Goal: Task Accomplishment & Management: Complete application form

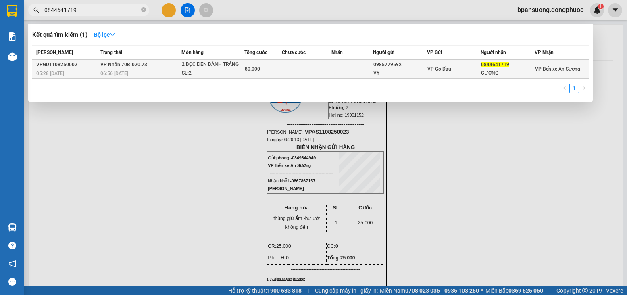
type input "0844641719"
click at [199, 69] on div "SL: 2" at bounding box center [212, 73] width 61 height 9
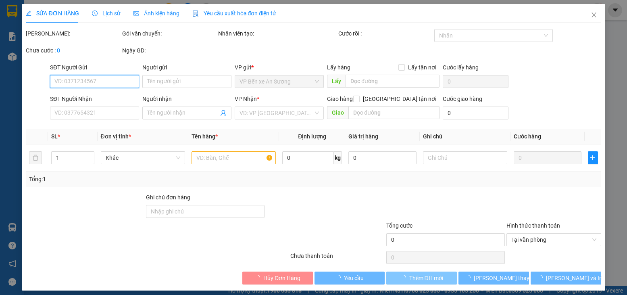
type input "0985779592"
type input "VY"
type input "0844641719"
type input "CƯỜNG"
type input "80.000"
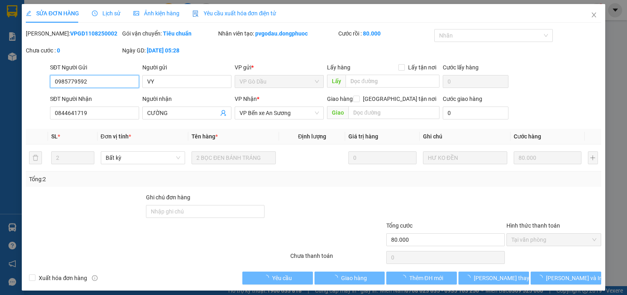
scroll to position [5, 0]
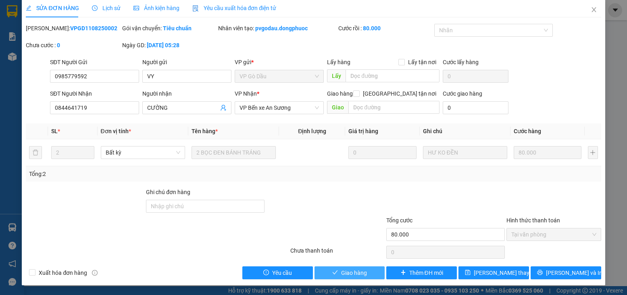
click at [353, 272] on span "Giao hàng" at bounding box center [354, 272] width 26 height 9
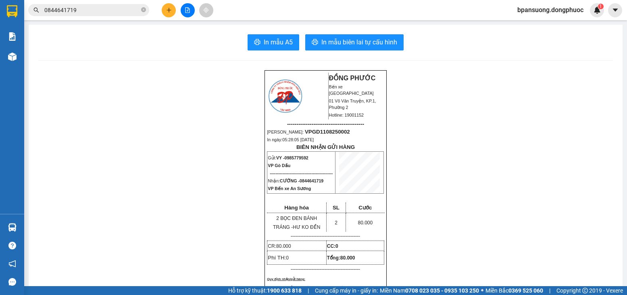
click at [165, 11] on button at bounding box center [169, 10] width 14 height 14
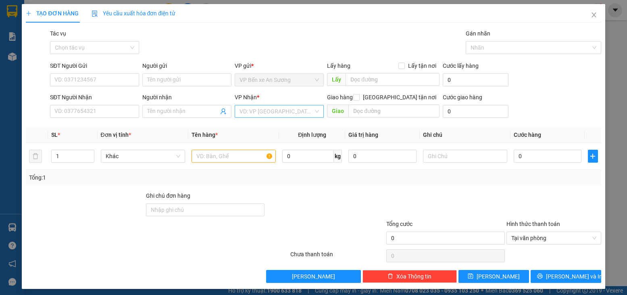
click at [250, 110] on input "search" at bounding box center [277, 111] width 74 height 12
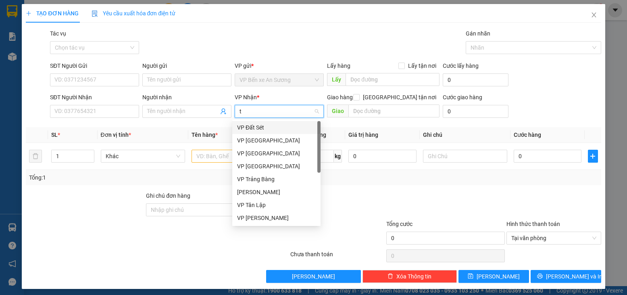
type input "tl"
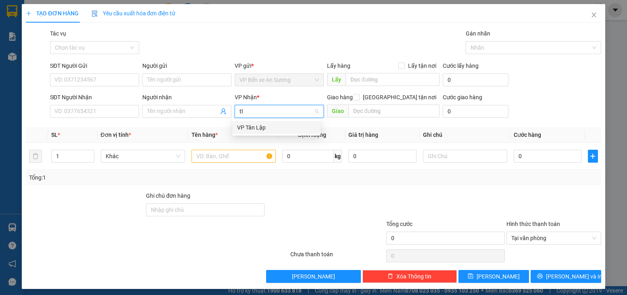
click at [270, 124] on div "VP Tân Lập" at bounding box center [276, 127] width 79 height 9
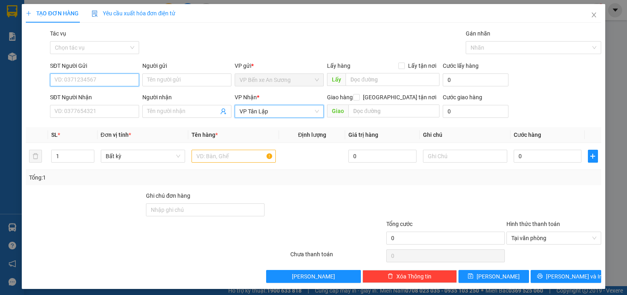
click at [106, 79] on input "SĐT Người Gửi" at bounding box center [94, 79] width 89 height 13
click at [78, 78] on input "0817778622" at bounding box center [94, 79] width 89 height 13
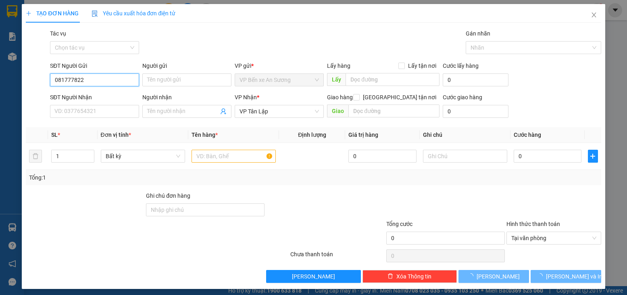
type input "0817778322"
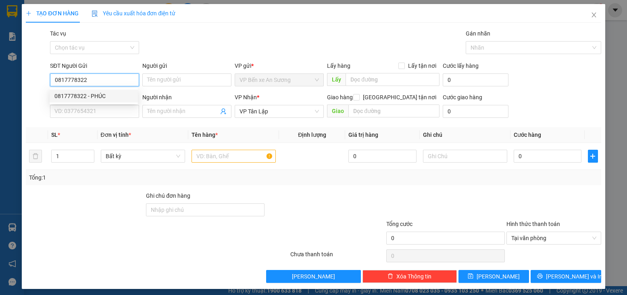
click at [97, 93] on div "0817778322 - PHÚC" at bounding box center [93, 96] width 79 height 9
type input "PHÚC"
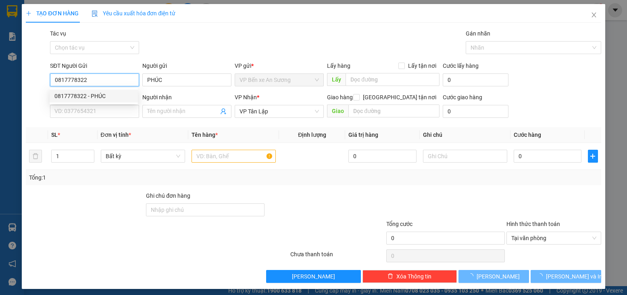
type input "115.000"
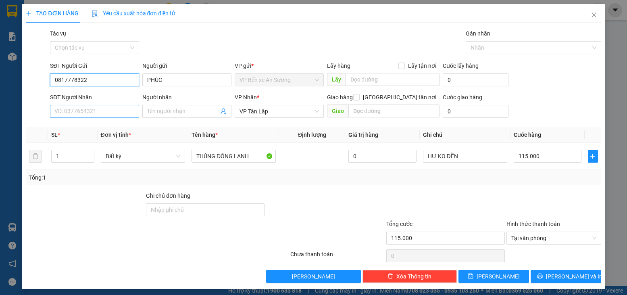
type input "0817778322"
click at [109, 107] on input "SĐT Người Nhận" at bounding box center [94, 111] width 89 height 13
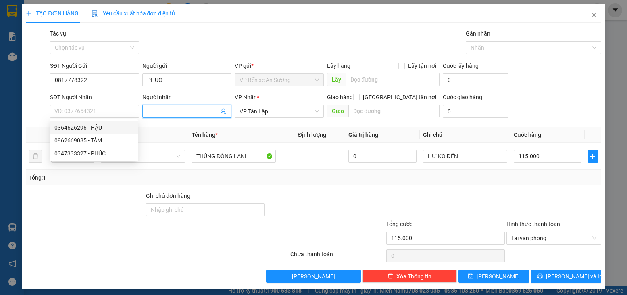
click at [175, 113] on input "Người nhận" at bounding box center [182, 111] width 71 height 9
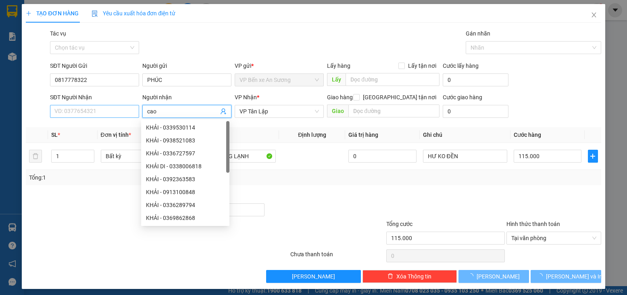
type input "cao"
click at [118, 106] on input "SĐT Người Nhận" at bounding box center [94, 111] width 89 height 13
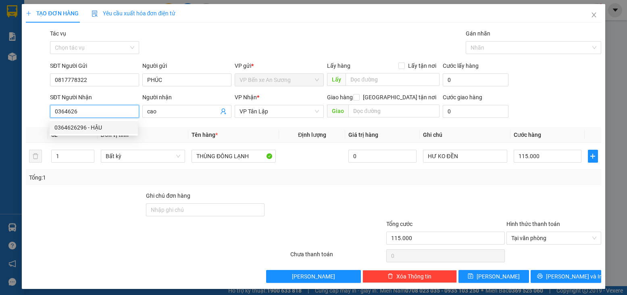
click at [113, 126] on div "0364626296 - HẬU" at bounding box center [93, 127] width 79 height 9
type input "0364626296"
type input "HẬU"
type input "0364626296"
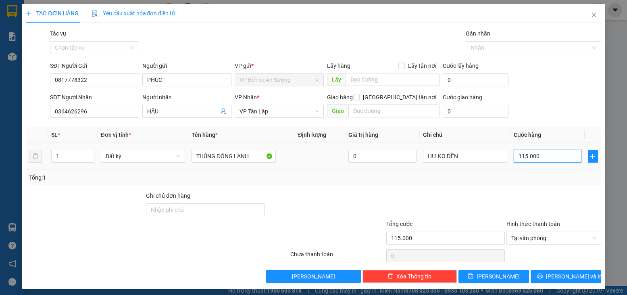
click at [526, 157] on input "115.000" at bounding box center [548, 156] width 68 height 13
type input "0"
type input "7"
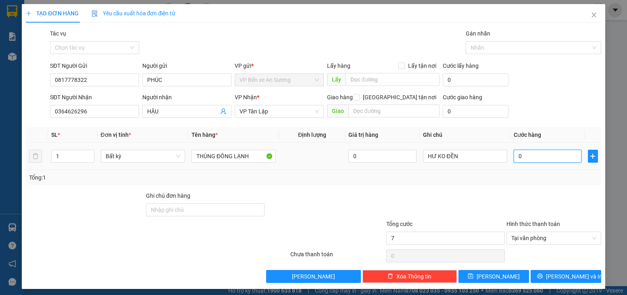
type input "07"
type input "75"
type input "075"
type input "75.000"
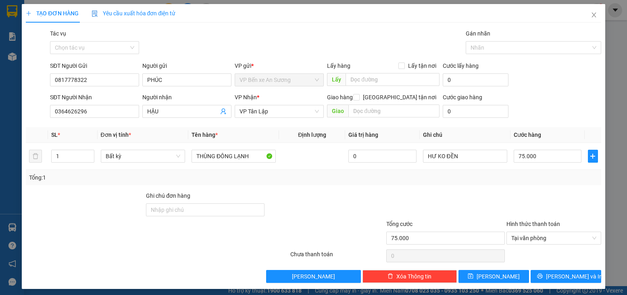
click at [523, 184] on div "Tổng: 1" at bounding box center [313, 177] width 575 height 15
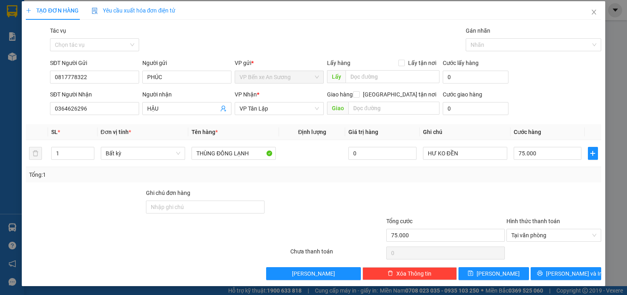
scroll to position [4, 0]
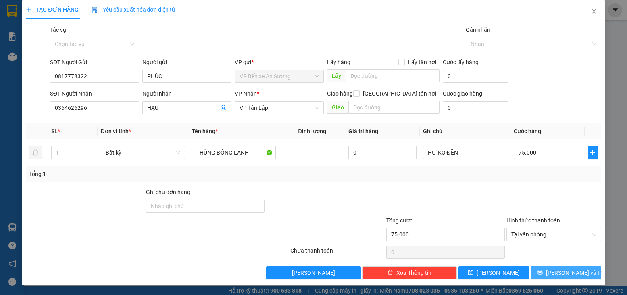
click at [558, 273] on span "[PERSON_NAME] và In" at bounding box center [574, 272] width 56 height 9
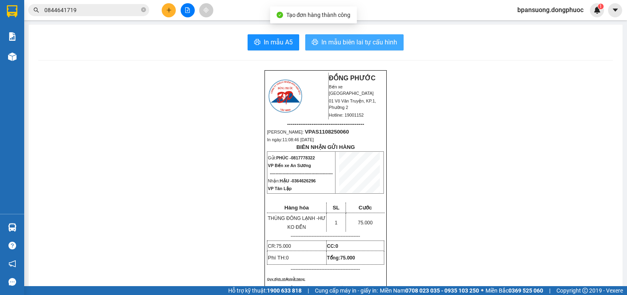
click at [340, 36] on button "In mẫu biên lai tự cấu hình" at bounding box center [354, 42] width 98 height 16
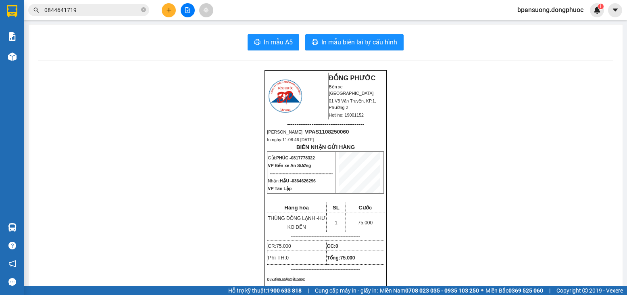
click at [92, 10] on input "0844641719" at bounding box center [91, 10] width 95 height 9
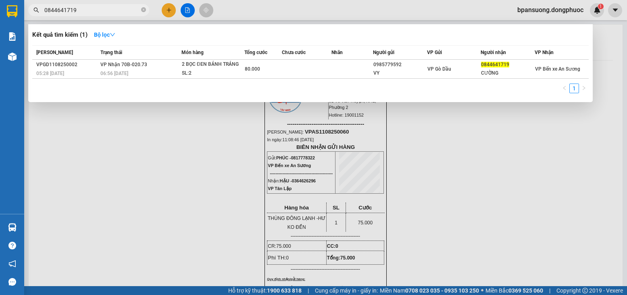
click at [92, 10] on input "0844641719" at bounding box center [91, 10] width 95 height 9
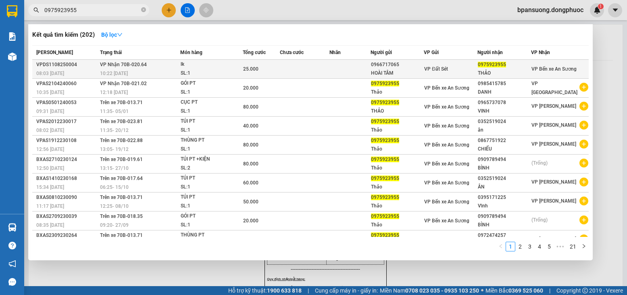
type input "0975923955"
click at [203, 72] on div "SL: 1" at bounding box center [211, 73] width 61 height 9
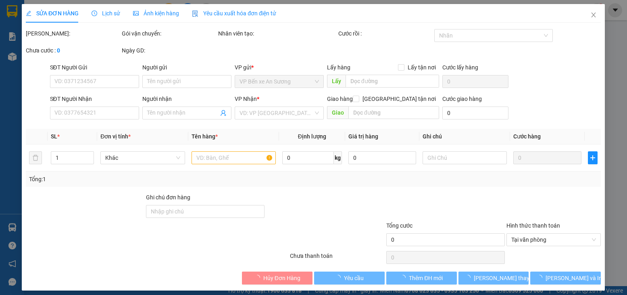
type input "0966717065"
type input "HOÀI TÂM"
type input "0975923955"
type input "THẢO"
type input "25.000"
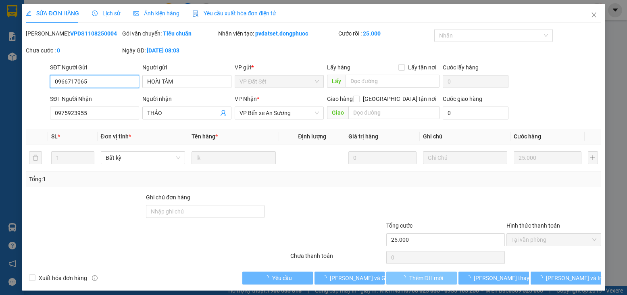
scroll to position [1, 0]
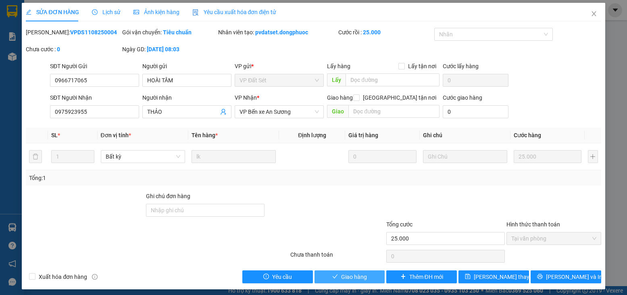
click at [345, 276] on span "Giao hàng" at bounding box center [354, 276] width 26 height 9
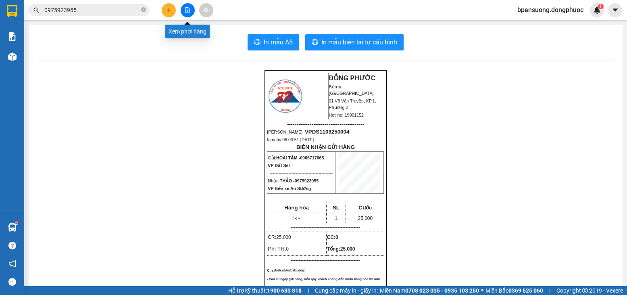
click at [190, 13] on button at bounding box center [188, 10] width 14 height 14
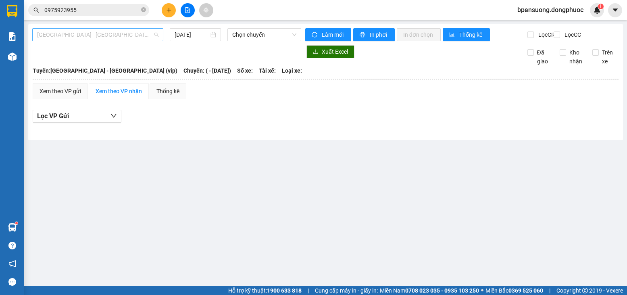
click at [128, 36] on span "[GEOGRAPHIC_DATA] - [GEOGRAPHIC_DATA] (vip)" at bounding box center [97, 35] width 121 height 12
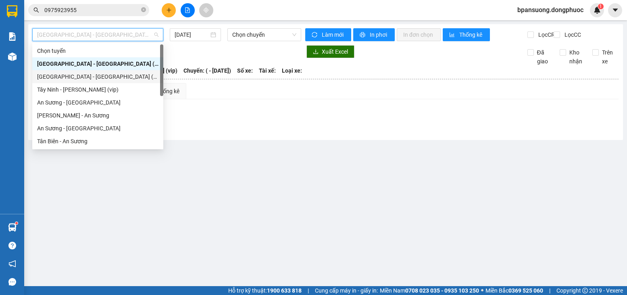
scroll to position [40, 0]
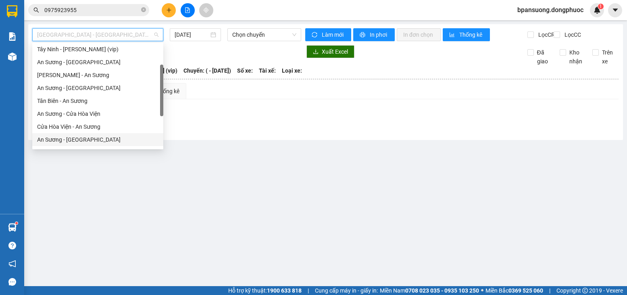
click at [81, 142] on div "An Sương - [GEOGRAPHIC_DATA]" at bounding box center [97, 139] width 121 height 9
type input "[DATE]"
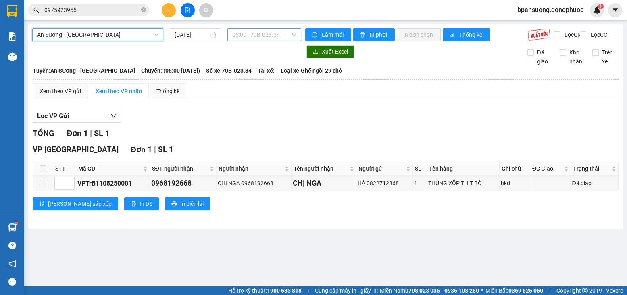
click at [277, 36] on span "05:00 - 70B-023.34" at bounding box center [264, 35] width 64 height 12
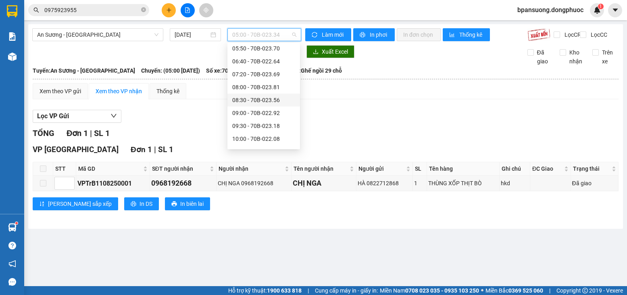
scroll to position [81, 0]
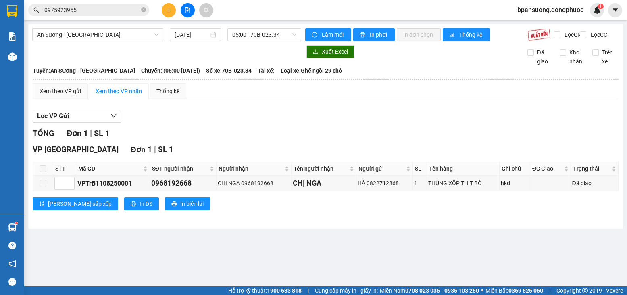
click at [393, 130] on div "Lọc VP Gửi TỔNG Đơn 1 | SL 1 VP [GEOGRAPHIC_DATA] 1 | SL 1 STT Mã GD SĐT người…" at bounding box center [326, 163] width 586 height 115
click at [89, 34] on span "An Sương - [GEOGRAPHIC_DATA]" at bounding box center [97, 35] width 121 height 12
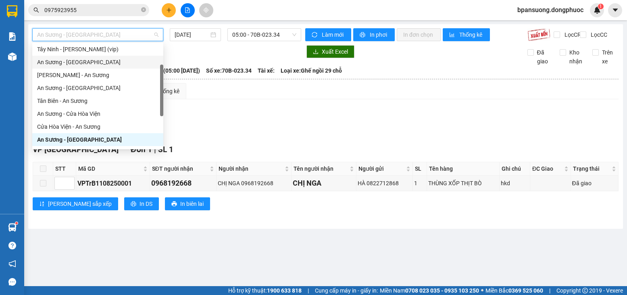
click at [83, 59] on div "An Sương - [GEOGRAPHIC_DATA]" at bounding box center [97, 62] width 121 height 9
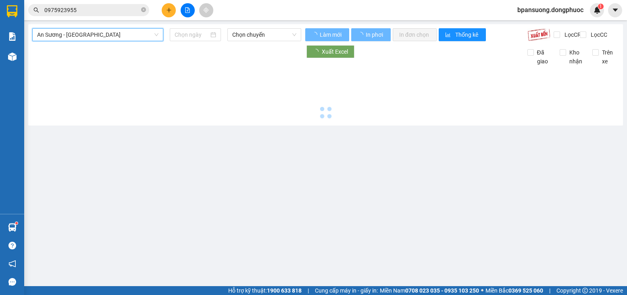
type input "[DATE]"
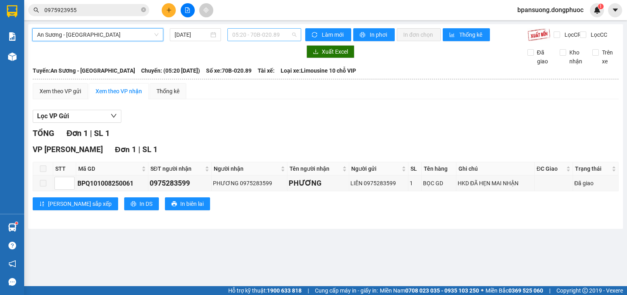
click at [272, 36] on span "05:20 - 70B-020.89" at bounding box center [264, 35] width 64 height 12
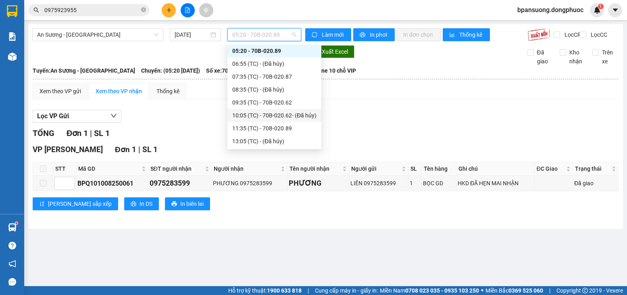
scroll to position [53, 0]
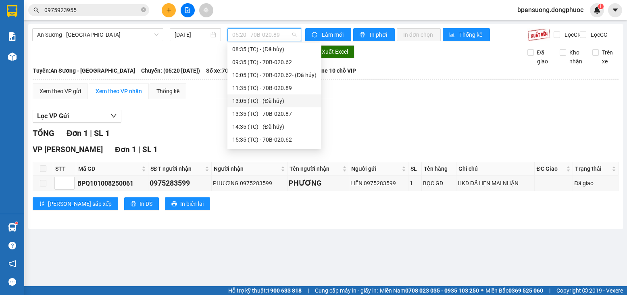
click at [431, 113] on div "Lọc VP Gửi TỔNG Đơn 1 | SL 1 VP [GEOGRAPHIC_DATA] 1 | SL 1 STT Mã GD SĐT người…" at bounding box center [326, 163] width 586 height 115
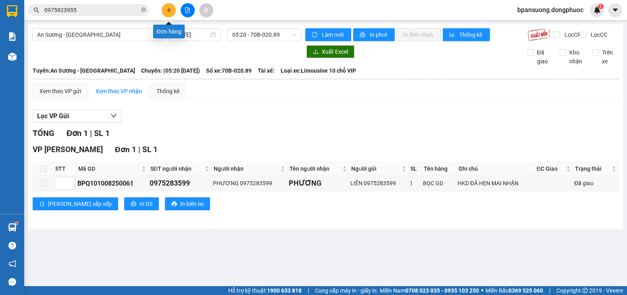
click at [174, 11] on button at bounding box center [169, 10] width 14 height 14
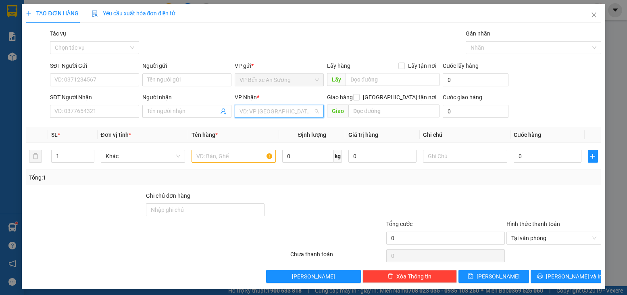
click at [257, 109] on input "search" at bounding box center [277, 111] width 74 height 12
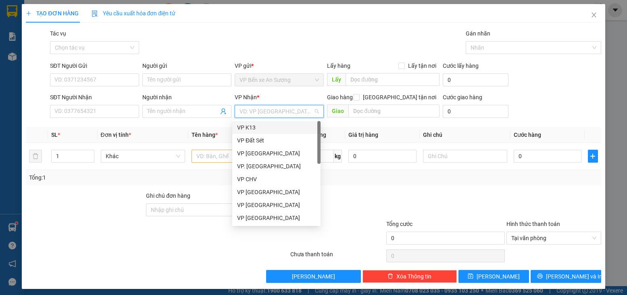
type input "y"
type input "tn"
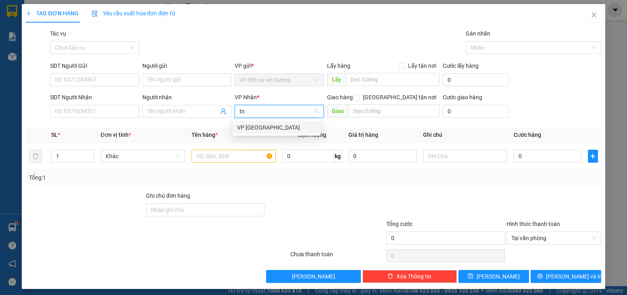
click at [258, 125] on div "VP [GEOGRAPHIC_DATA]" at bounding box center [276, 127] width 79 height 9
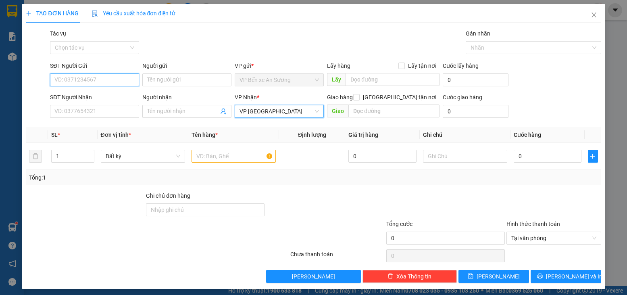
click at [119, 80] on input "SĐT Người Gửi" at bounding box center [94, 79] width 89 height 13
click at [115, 92] on div "07796312345 - TOẠI" at bounding box center [93, 96] width 79 height 9
type input "07796312345"
type input "TOẠI"
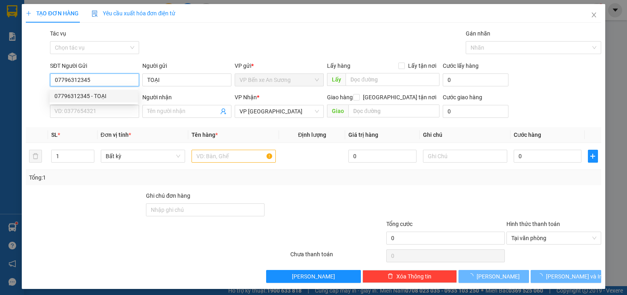
type input "55.000"
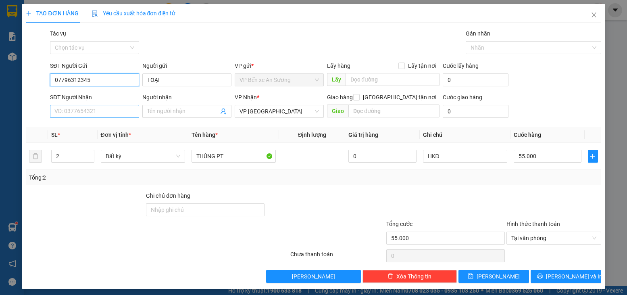
type input "07796312345"
click at [106, 111] on input "SĐT Người Nhận" at bounding box center [94, 111] width 89 height 13
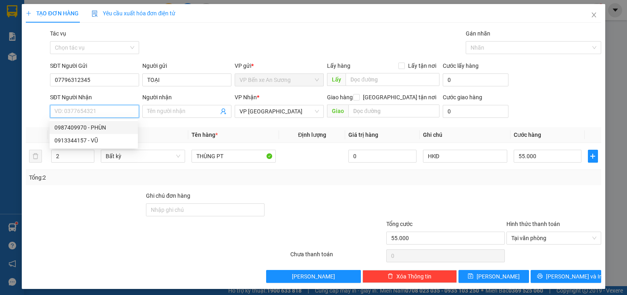
click at [81, 128] on div "0987409970 - PHÙN" at bounding box center [93, 127] width 79 height 9
type input "0987409970"
type input "PHÙN"
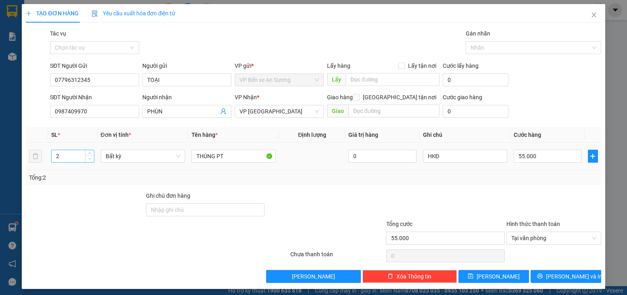
type input "1"
click at [89, 159] on icon "down" at bounding box center [89, 158] width 3 height 3
click at [234, 155] on input "THÙNG PT" at bounding box center [234, 156] width 84 height 13
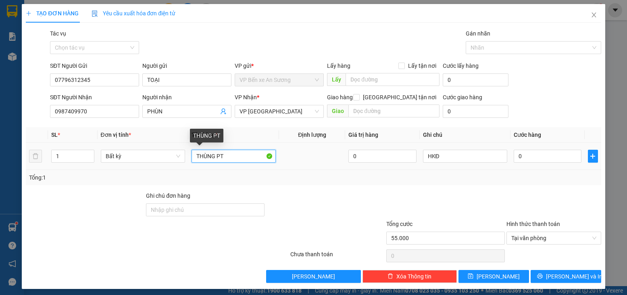
type input "0"
click at [234, 155] on input "THÙNG PT" at bounding box center [234, 156] width 84 height 13
type input "KIỆN CỤC PT"
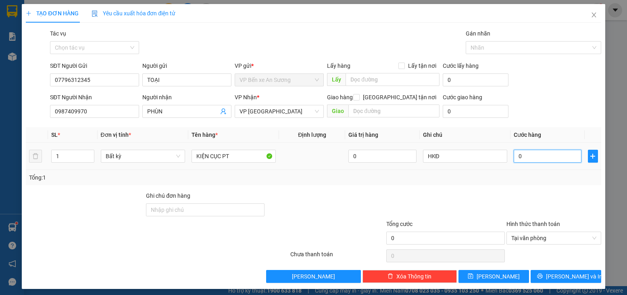
type input "2"
type input "20"
type input "20.000"
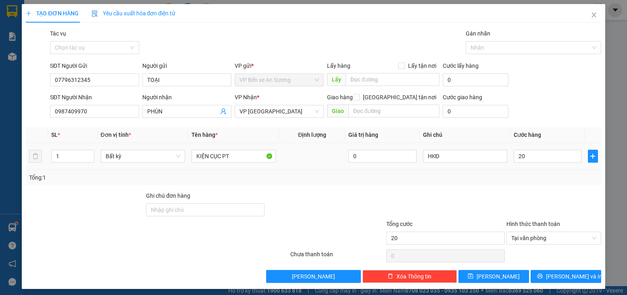
type input "20.000"
click at [540, 180] on div "Tổng: 1" at bounding box center [313, 177] width 569 height 9
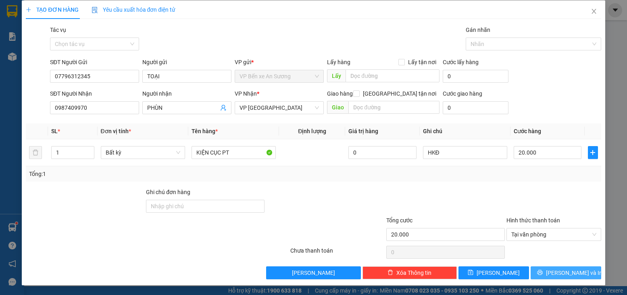
click at [579, 271] on button "[PERSON_NAME] và In" at bounding box center [566, 272] width 71 height 13
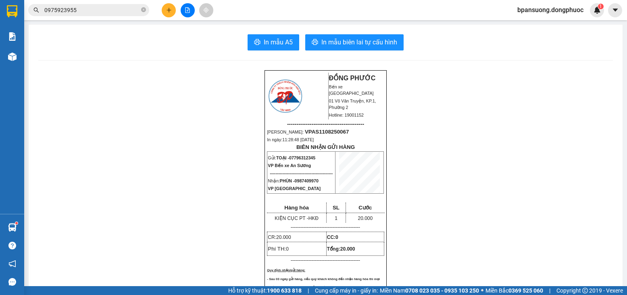
drag, startPoint x: 363, startPoint y: 34, endPoint x: 366, endPoint y: 40, distance: 6.3
drag, startPoint x: 366, startPoint y: 40, endPoint x: 366, endPoint y: 44, distance: 4.1
click at [366, 41] on span "In mẫu biên lai tự cấu hình" at bounding box center [360, 42] width 76 height 10
click at [168, 8] on icon "plus" at bounding box center [169, 10] width 6 height 6
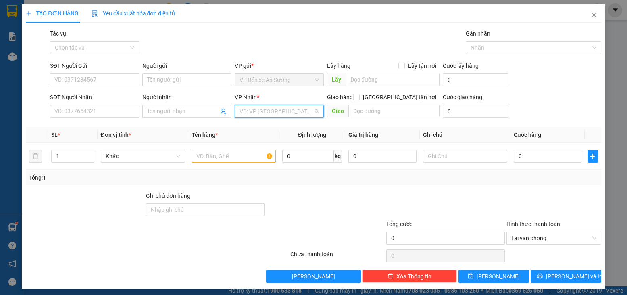
click at [255, 107] on input "search" at bounding box center [277, 111] width 74 height 12
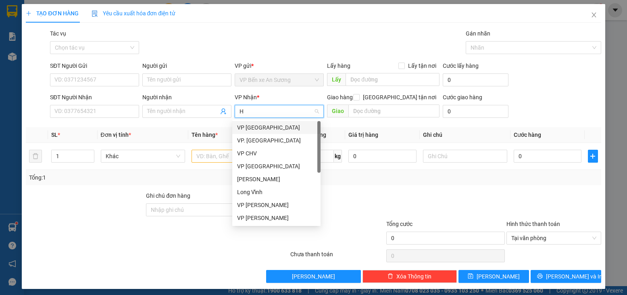
type input "HT"
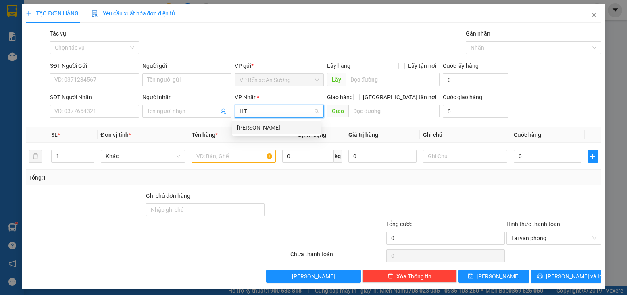
click at [261, 125] on div "[PERSON_NAME]" at bounding box center [276, 127] width 79 height 9
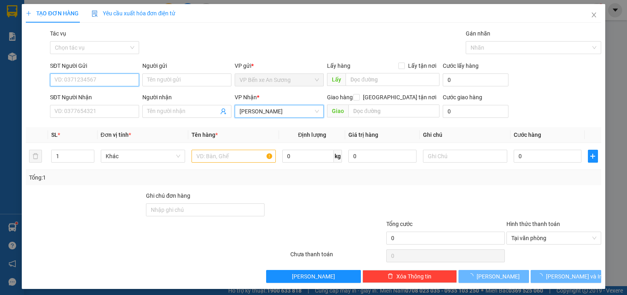
click at [104, 80] on input "SĐT Người Gửi" at bounding box center [94, 79] width 89 height 13
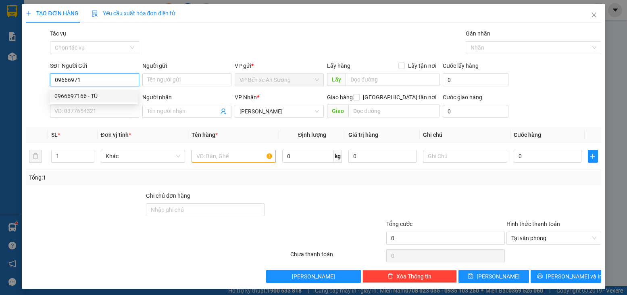
click at [110, 97] on div "0966697166 - TÚ" at bounding box center [93, 96] width 79 height 9
type input "0966697166"
type input "TÚ"
type input "25.000"
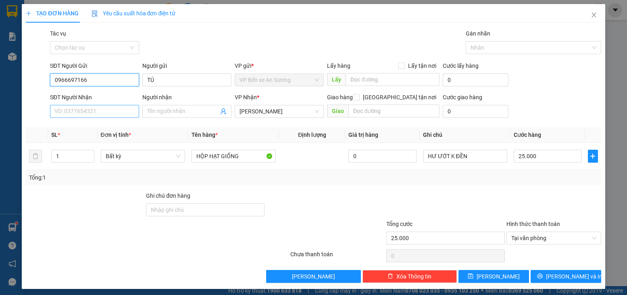
type input "0966697166"
click at [109, 109] on input "SĐT Người Nhận" at bounding box center [94, 111] width 89 height 13
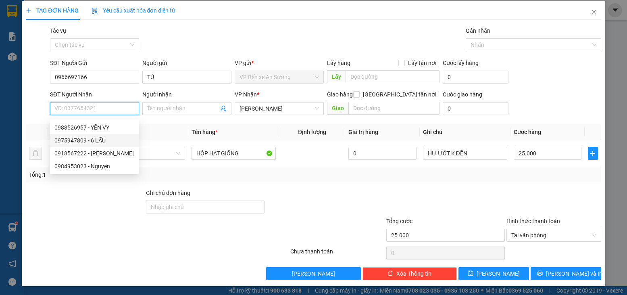
scroll to position [4, 0]
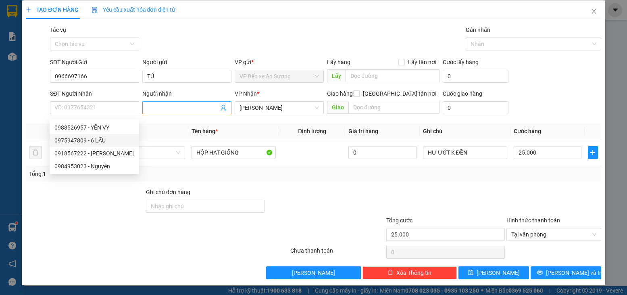
click at [220, 106] on icon "user-add" at bounding box center [223, 108] width 6 height 6
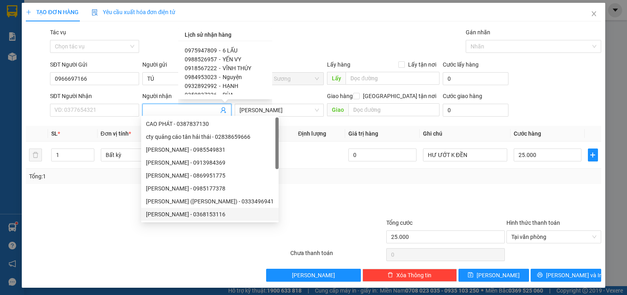
scroll to position [0, 0]
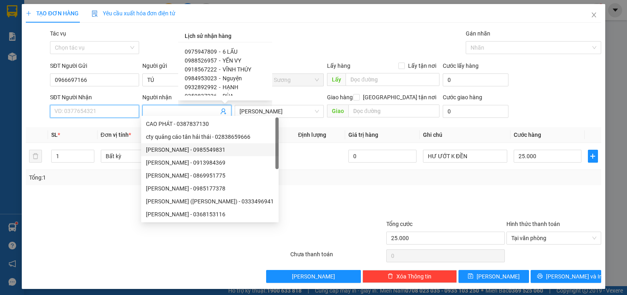
click at [96, 111] on input "SĐT Người Nhận" at bounding box center [94, 111] width 89 height 13
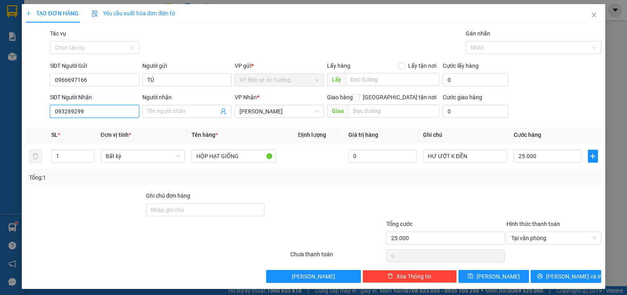
type input "0932892992"
click at [94, 126] on div "0932892992 - HẠNH" at bounding box center [93, 127] width 79 height 9
type input "HẠNH"
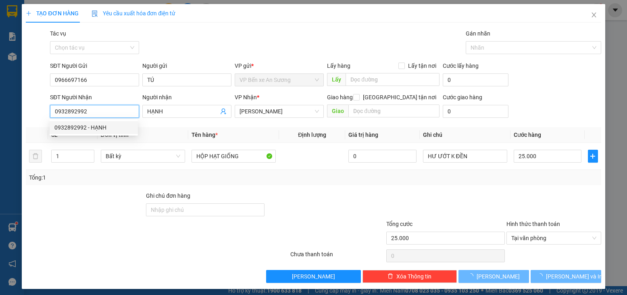
type input "100.000"
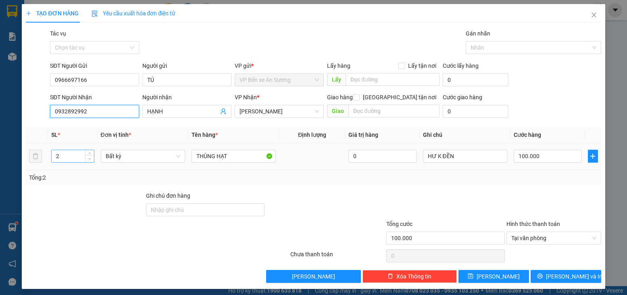
type input "0932892992"
type input "1"
click at [91, 159] on span "down" at bounding box center [90, 159] width 5 height 5
click at [543, 153] on input "100.000" at bounding box center [548, 156] width 68 height 13
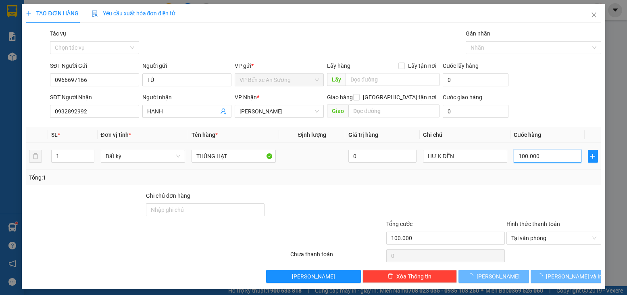
type input "0"
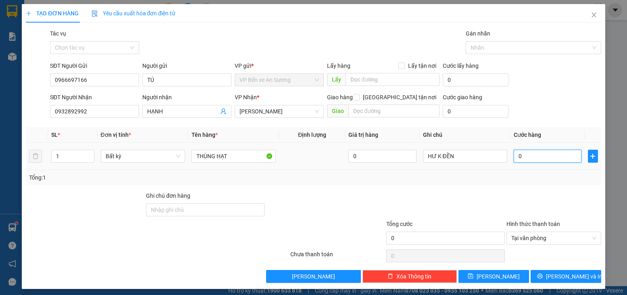
type input "0"
type input "2"
type input "02"
type input "25"
type input "025"
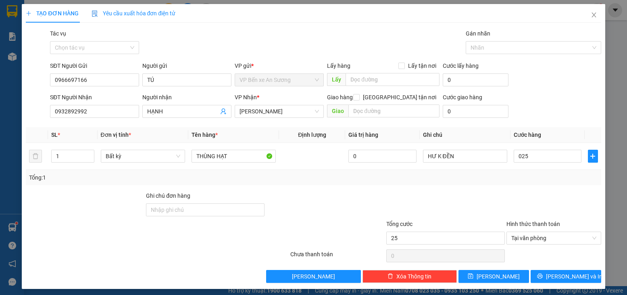
type input "25.000"
click at [516, 174] on div "Tổng: 1" at bounding box center [313, 177] width 569 height 9
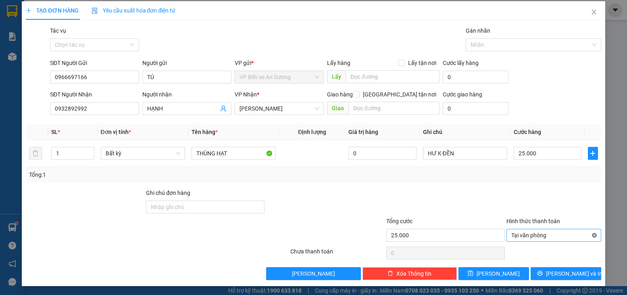
scroll to position [4, 0]
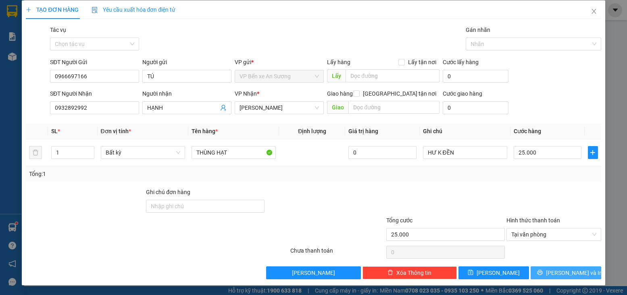
click at [560, 273] on span "[PERSON_NAME] và In" at bounding box center [574, 272] width 56 height 9
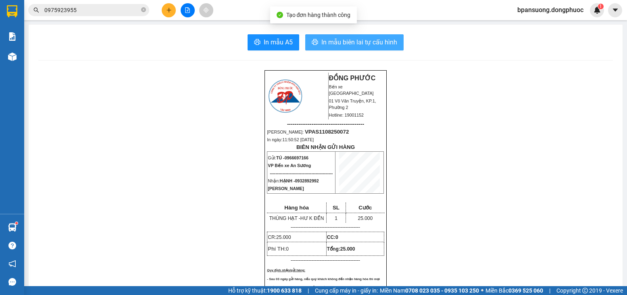
click at [312, 37] on button "In mẫu biên lai tự cấu hình" at bounding box center [354, 42] width 98 height 16
